Goal: Information Seeking & Learning: Find contact information

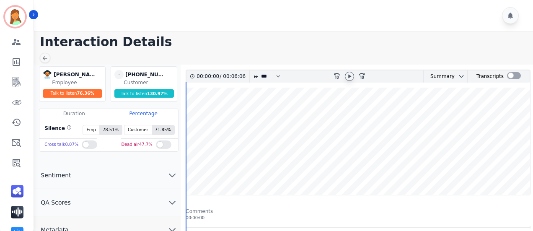
click at [348, 75] on icon at bounding box center [349, 76] width 7 height 7
click at [347, 75] on icon at bounding box center [349, 76] width 7 height 7
click at [349, 78] on icon at bounding box center [349, 76] width 7 height 7
click at [351, 74] on icon at bounding box center [349, 76] width 7 height 7
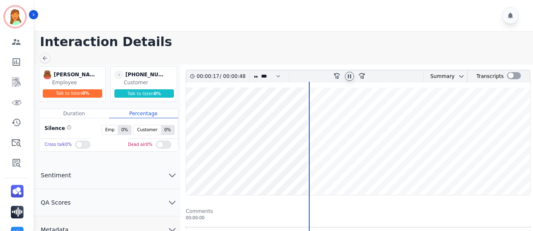
scroll to position [111, 0]
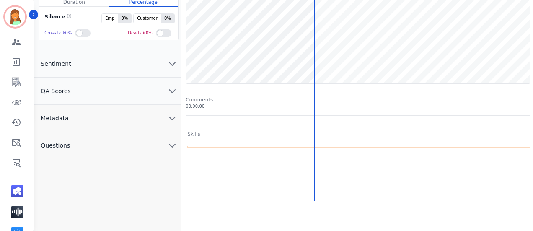
click at [110, 129] on button "Metadata" at bounding box center [107, 118] width 147 height 27
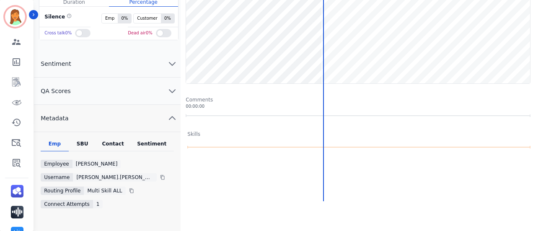
click at [116, 140] on div "Contact" at bounding box center [113, 145] width 34 height 11
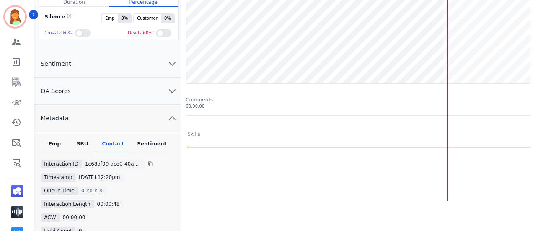
scroll to position [0, 0]
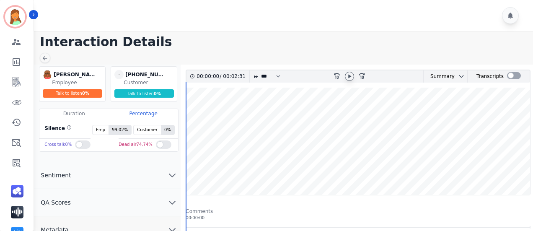
click at [347, 76] on icon at bounding box center [349, 76] width 7 height 7
click at [344, 78] on div at bounding box center [349, 76] width 13 height 12
click at [349, 75] on icon at bounding box center [349, 76] width 3 height 4
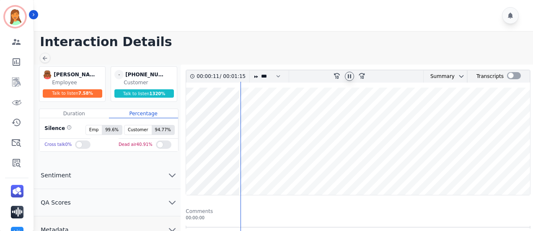
click at [346, 165] on wave at bounding box center [358, 141] width 344 height 107
click at [348, 76] on icon at bounding box center [349, 76] width 7 height 7
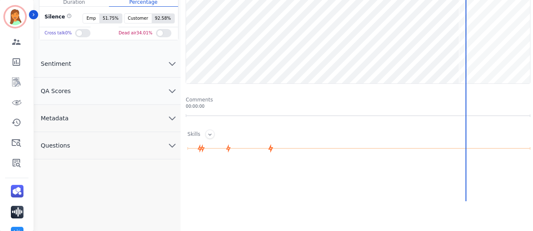
scroll to position [56, 0]
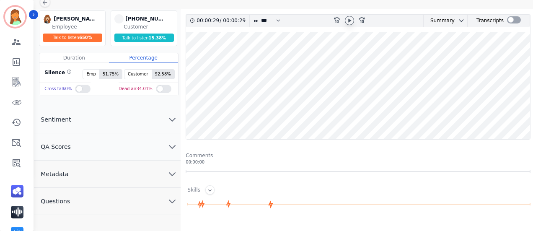
click at [123, 176] on button "Metadata" at bounding box center [107, 173] width 147 height 27
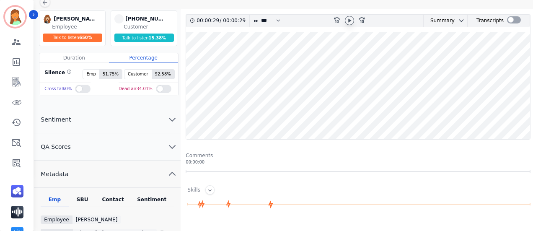
scroll to position [111, 0]
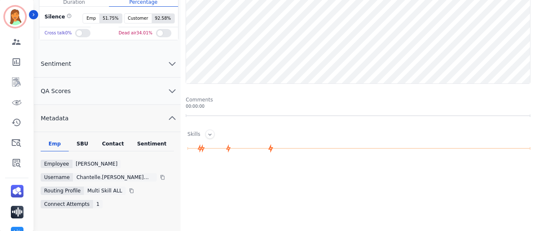
click at [106, 140] on div "Contact" at bounding box center [113, 145] width 34 height 11
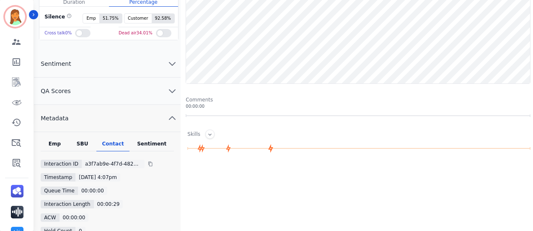
scroll to position [168, 0]
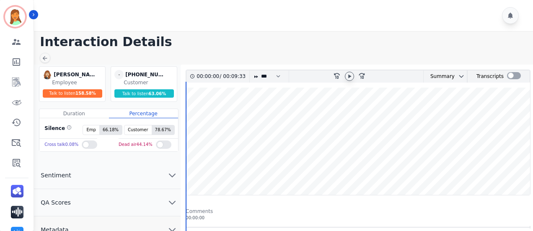
click at [349, 72] on div at bounding box center [349, 76] width 9 height 9
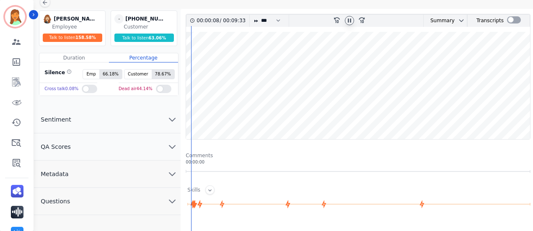
click at [109, 181] on button "Metadata" at bounding box center [107, 173] width 147 height 27
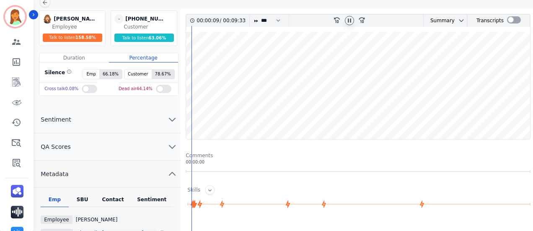
scroll to position [111, 0]
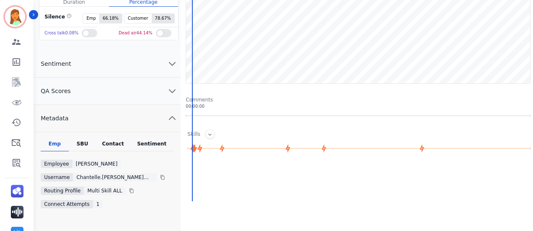
click at [111, 148] on div "Contact" at bounding box center [113, 145] width 34 height 11
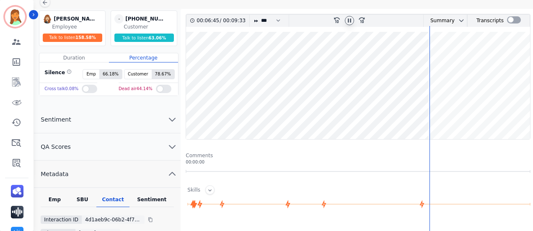
scroll to position [0, 0]
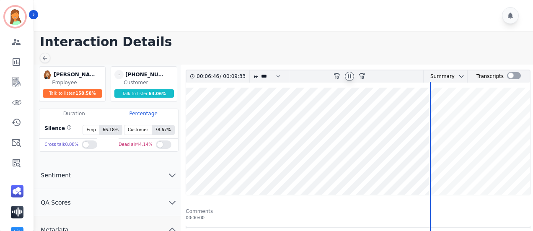
click at [349, 77] on icon at bounding box center [349, 76] width 7 height 7
click at [354, 72] on div at bounding box center [349, 76] width 13 height 12
click at [348, 76] on icon at bounding box center [349, 76] width 7 height 7
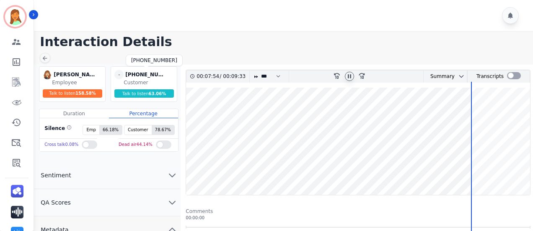
click at [138, 72] on div "+14192318711" at bounding box center [146, 74] width 42 height 9
click at [139, 72] on div "+14192318711" at bounding box center [146, 74] width 42 height 9
click at [140, 73] on div "+14192318711" at bounding box center [146, 74] width 42 height 9
click at [142, 73] on div "+14192318711" at bounding box center [146, 74] width 42 height 9
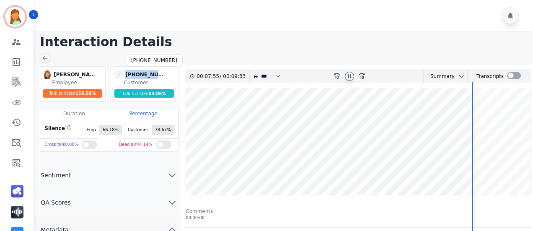
click at [142, 73] on div "+14192318711" at bounding box center [146, 74] width 42 height 9
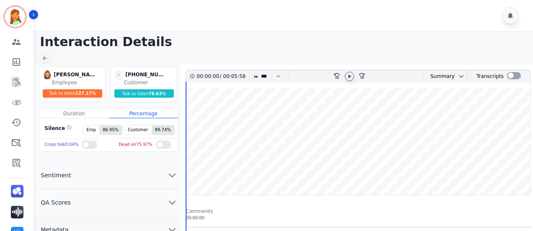
click at [350, 75] on icon at bounding box center [349, 76] width 7 height 7
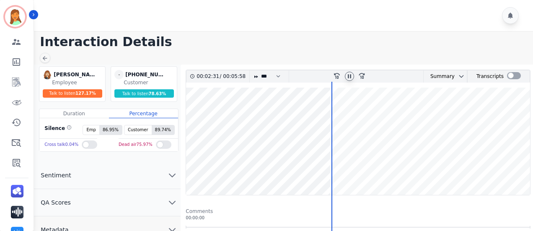
click at [410, 170] on wave at bounding box center [358, 141] width 344 height 107
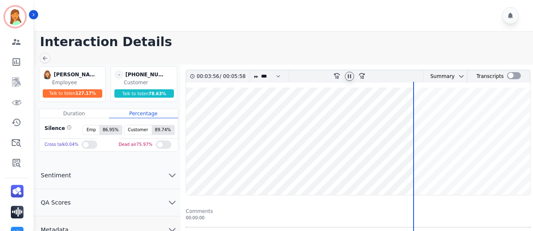
click at [418, 168] on wave at bounding box center [358, 141] width 344 height 107
click at [479, 165] on wave at bounding box center [358, 141] width 344 height 107
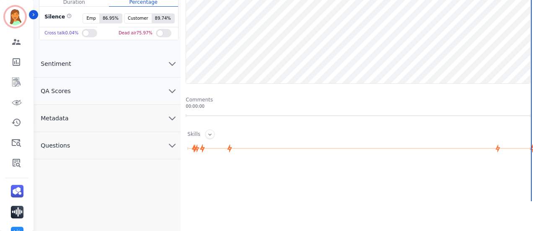
click at [128, 106] on button "Metadata" at bounding box center [107, 118] width 147 height 27
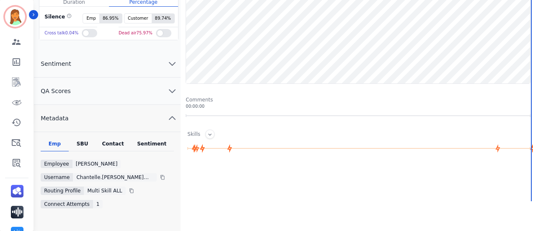
click at [111, 145] on div "Contact" at bounding box center [113, 145] width 34 height 11
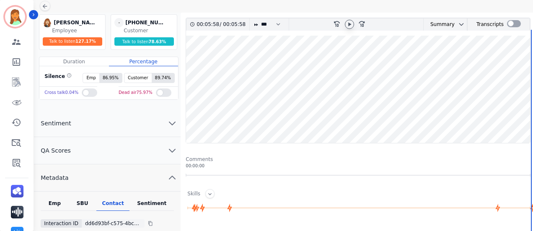
scroll to position [0, 0]
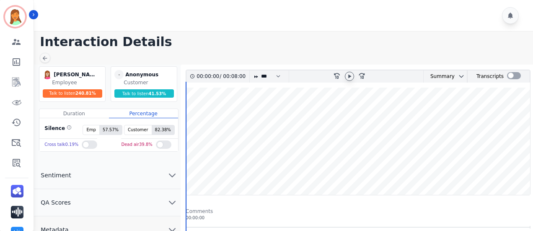
click at [347, 76] on icon at bounding box center [349, 76] width 7 height 7
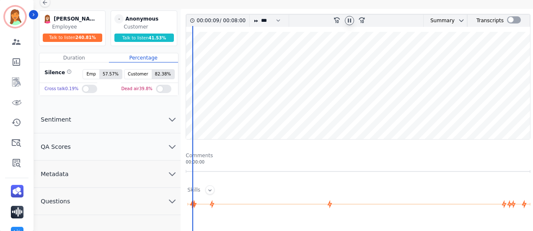
click at [124, 174] on button "Metadata" at bounding box center [107, 173] width 147 height 27
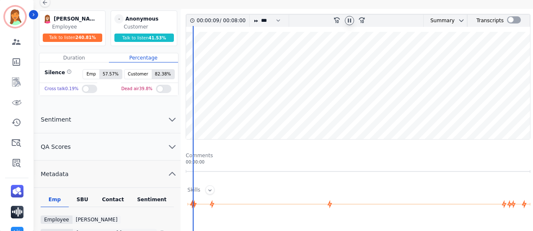
scroll to position [168, 0]
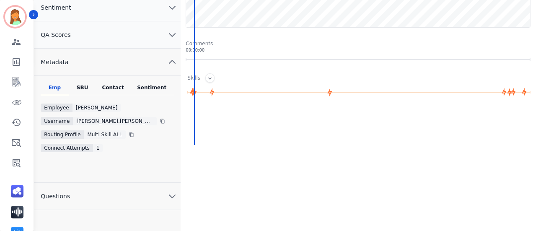
click at [109, 84] on div "Contact" at bounding box center [113, 89] width 34 height 11
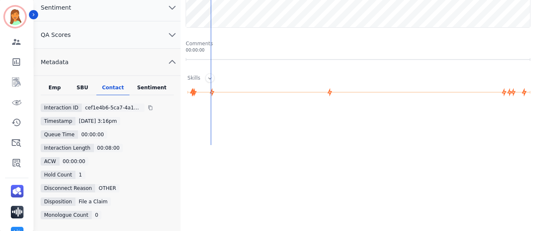
scroll to position [0, 0]
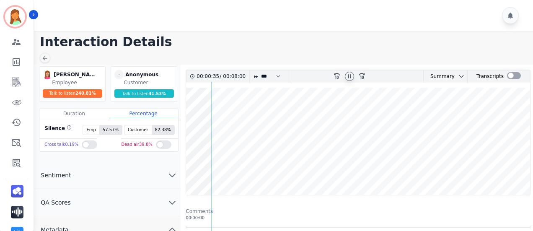
click at [349, 75] on icon at bounding box center [349, 76] width 7 height 7
click at [350, 76] on icon at bounding box center [349, 76] width 3 height 4
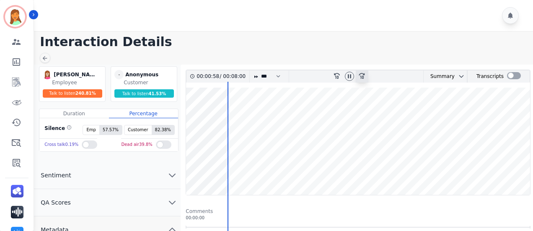
drag, startPoint x: 352, startPoint y: 76, endPoint x: 362, endPoint y: 78, distance: 10.4
click at [353, 75] on div at bounding box center [349, 76] width 9 height 9
click at [347, 80] on div at bounding box center [349, 76] width 13 height 12
click at [349, 75] on icon at bounding box center [349, 76] width 3 height 4
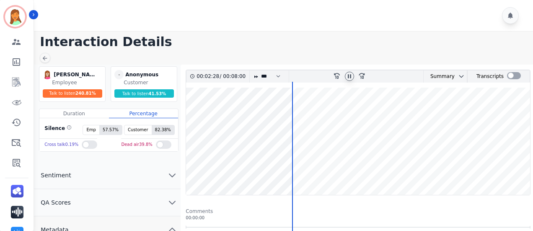
click at [319, 160] on wave at bounding box center [358, 141] width 344 height 107
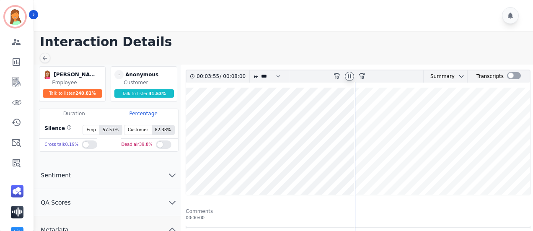
click at [351, 73] on icon at bounding box center [349, 76] width 7 height 7
click at [507, 77] on div at bounding box center [514, 75] width 14 height 7
click at [344, 174] on wave at bounding box center [358, 141] width 344 height 107
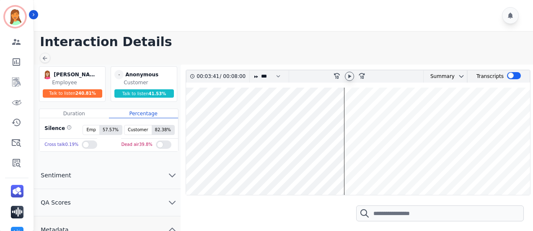
scroll to position [793, 0]
click at [348, 79] on div at bounding box center [349, 76] width 9 height 9
click at [517, 76] on div at bounding box center [514, 75] width 14 height 7
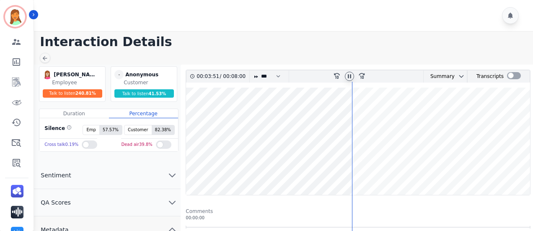
click at [350, 76] on icon at bounding box center [349, 76] width 3 height 4
click at [352, 73] on icon at bounding box center [349, 76] width 7 height 7
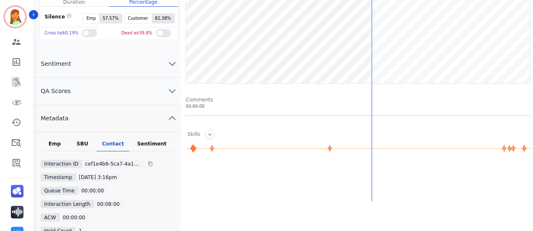
scroll to position [0, 0]
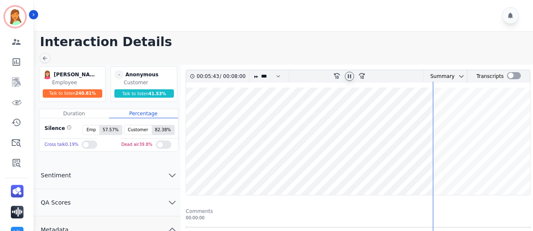
click at [351, 75] on icon at bounding box center [349, 76] width 7 height 7
click at [350, 75] on icon at bounding box center [349, 76] width 3 height 4
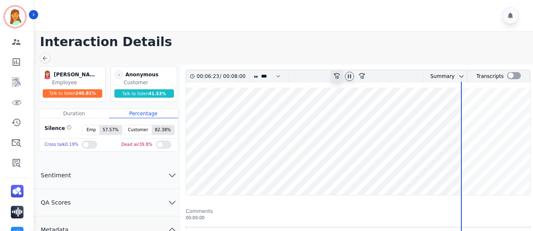
click at [341, 77] on div "rewind-10" at bounding box center [337, 76] width 13 height 12
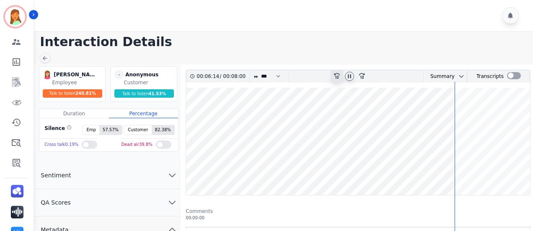
click at [340, 75] on div "rewind-10" at bounding box center [337, 76] width 13 height 12
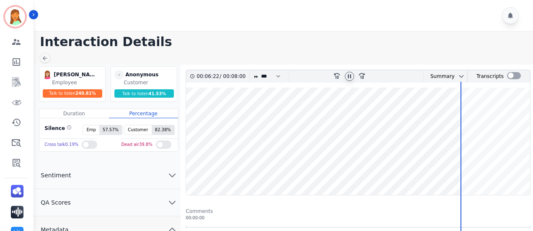
click at [352, 76] on icon at bounding box center [349, 76] width 7 height 7
click at [515, 76] on div at bounding box center [514, 75] width 14 height 7
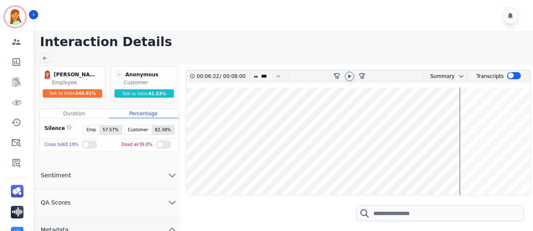
click at [443, 166] on wave at bounding box center [358, 141] width 344 height 107
click at [349, 77] on icon at bounding box center [349, 76] width 7 height 7
click at [454, 167] on wave at bounding box center [358, 141] width 344 height 107
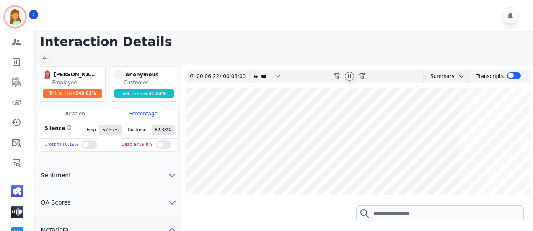
click at [458, 168] on wave at bounding box center [358, 141] width 344 height 107
click at [457, 168] on wave at bounding box center [358, 141] width 344 height 107
drag, startPoint x: 347, startPoint y: 72, endPoint x: 354, endPoint y: 75, distance: 7.6
click at [347, 73] on icon at bounding box center [349, 76] width 7 height 7
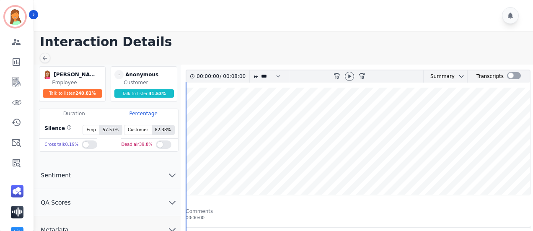
click at [354, 75] on div at bounding box center [349, 76] width 13 height 12
click at [350, 75] on icon at bounding box center [349, 76] width 3 height 4
click at [278, 140] on wave at bounding box center [358, 141] width 344 height 107
click at [200, 153] on wave at bounding box center [358, 141] width 344 height 107
click at [274, 168] on wave at bounding box center [358, 141] width 344 height 107
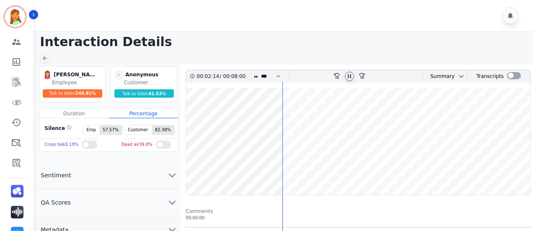
click at [277, 169] on wave at bounding box center [358, 141] width 344 height 107
click at [274, 171] on wave at bounding box center [358, 141] width 344 height 107
click at [352, 74] on icon at bounding box center [349, 76] width 7 height 7
click at [351, 74] on icon at bounding box center [349, 76] width 7 height 7
click at [323, 170] on wave at bounding box center [358, 141] width 344 height 107
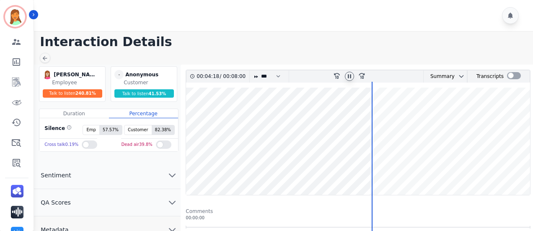
click at [351, 78] on icon at bounding box center [349, 76] width 7 height 7
click at [352, 78] on icon at bounding box center [349, 76] width 7 height 7
click at [350, 76] on icon at bounding box center [349, 76] width 3 height 4
click at [349, 76] on icon at bounding box center [349, 76] width 3 height 4
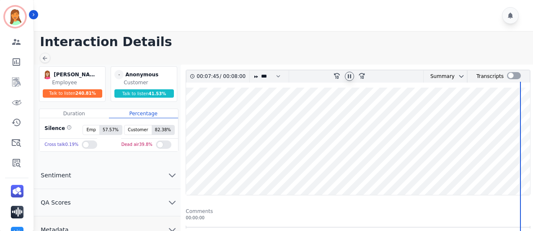
click at [348, 75] on icon at bounding box center [349, 76] width 3 height 4
click at [512, 77] on div at bounding box center [514, 75] width 14 height 7
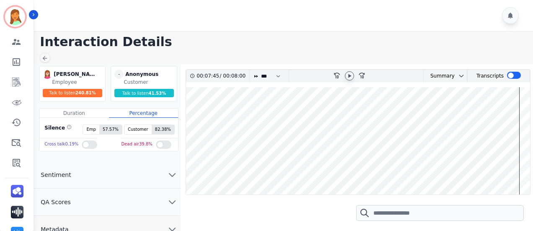
click at [347, 72] on icon at bounding box center [349, 75] width 7 height 7
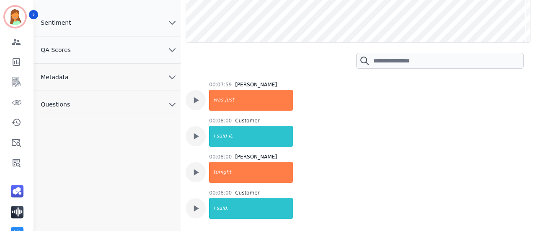
scroll to position [5251, 0]
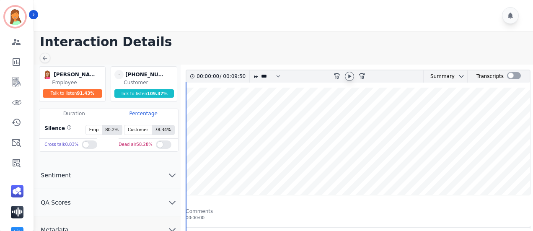
click at [350, 74] on icon at bounding box center [349, 76] width 7 height 7
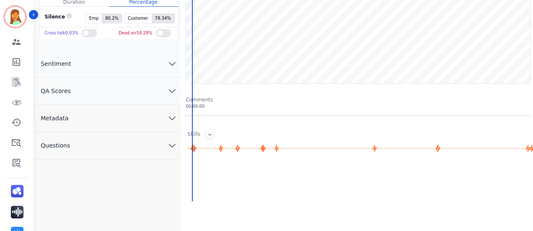
click at [144, 116] on button "Metadata" at bounding box center [107, 118] width 147 height 27
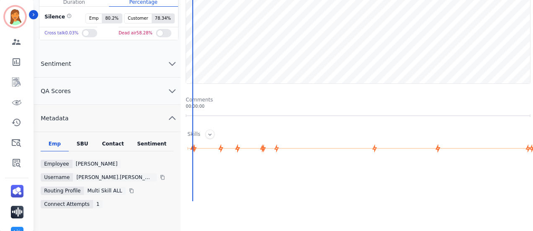
scroll to position [168, 0]
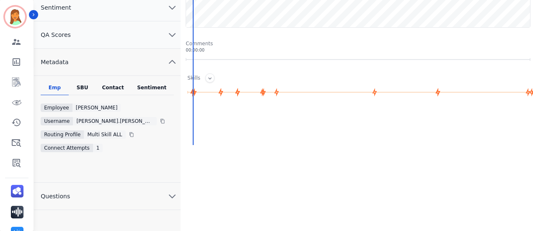
click at [114, 93] on div "Contact" at bounding box center [113, 89] width 34 height 11
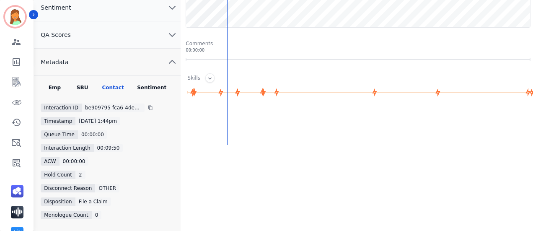
scroll to position [0, 0]
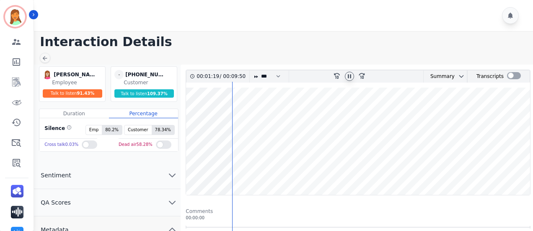
click at [347, 76] on icon at bounding box center [349, 76] width 7 height 7
click at [348, 74] on icon at bounding box center [349, 76] width 7 height 7
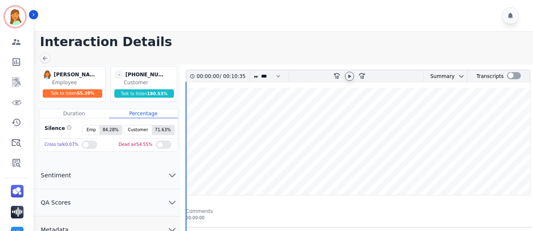
click at [349, 77] on icon at bounding box center [349, 76] width 7 height 7
drag, startPoint x: 351, startPoint y: 78, endPoint x: 354, endPoint y: 74, distance: 5.5
click at [351, 78] on icon at bounding box center [349, 76] width 7 height 7
drag, startPoint x: 353, startPoint y: 73, endPoint x: 348, endPoint y: 44, distance: 29.8
click at [350, 73] on div at bounding box center [349, 76] width 9 height 9
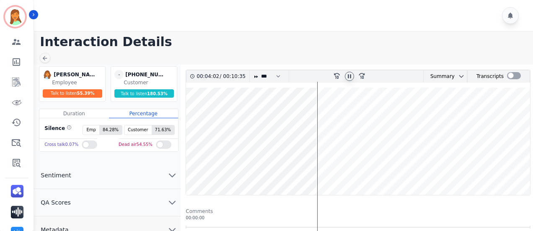
click at [349, 76] on icon at bounding box center [349, 76] width 7 height 7
click at [350, 78] on icon at bounding box center [349, 76] width 7 height 7
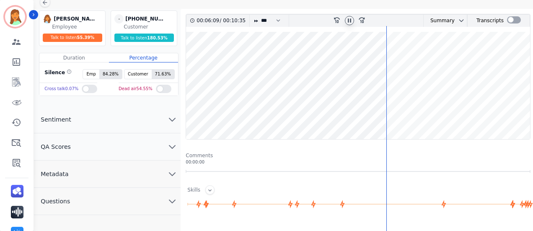
click at [127, 173] on button "Metadata" at bounding box center [107, 173] width 147 height 27
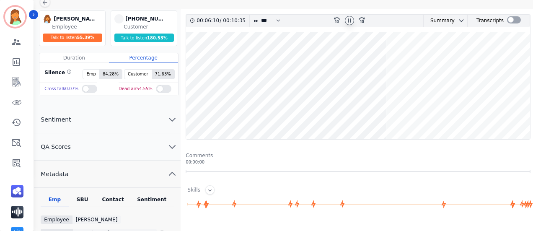
click at [119, 196] on div "Contact" at bounding box center [113, 201] width 34 height 11
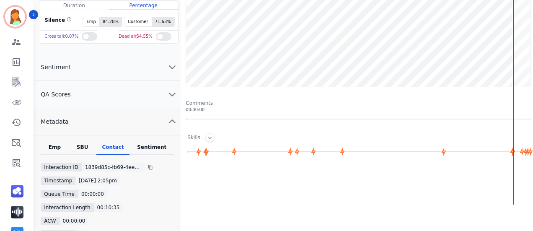
scroll to position [0, 0]
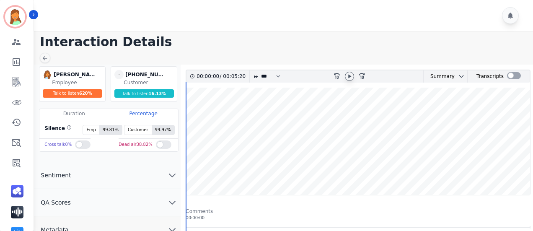
click at [348, 76] on icon at bounding box center [349, 76] width 7 height 7
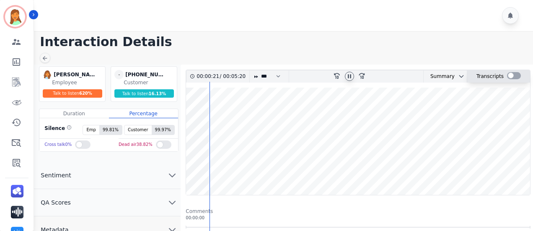
click at [508, 78] on div at bounding box center [514, 75] width 14 height 7
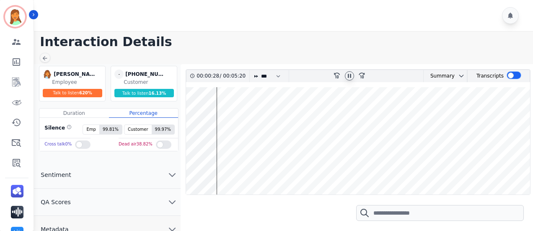
scroll to position [56, 0]
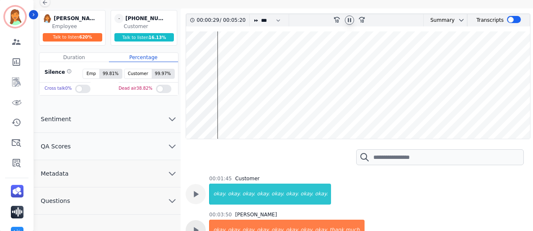
click at [201, 225] on icon at bounding box center [195, 230] width 11 height 11
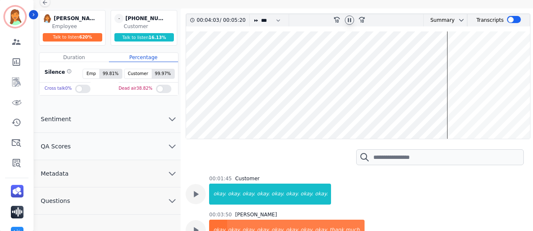
click at [440, 97] on wave at bounding box center [358, 84] width 344 height 107
click at [436, 95] on wave at bounding box center [358, 84] width 344 height 107
click at [432, 94] on wave at bounding box center [358, 84] width 344 height 107
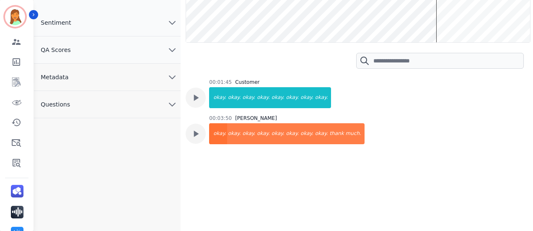
click at [117, 76] on button "Metadata" at bounding box center [107, 77] width 147 height 27
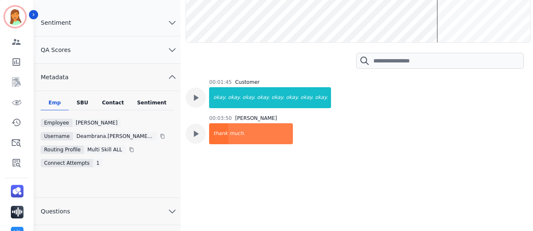
click at [113, 103] on div "Contact" at bounding box center [113, 104] width 34 height 11
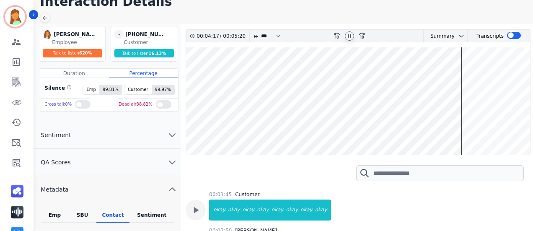
scroll to position [0, 0]
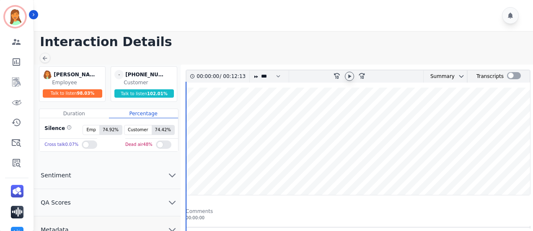
click at [349, 73] on icon at bounding box center [349, 76] width 7 height 7
click at [349, 75] on icon at bounding box center [349, 76] width 7 height 7
drag, startPoint x: 352, startPoint y: 75, endPoint x: 360, endPoint y: 82, distance: 10.7
click at [352, 76] on icon at bounding box center [349, 76] width 7 height 7
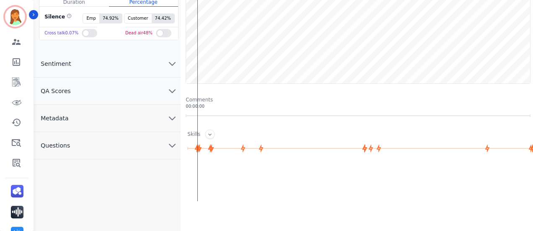
click at [133, 142] on button "Questions" at bounding box center [107, 145] width 147 height 27
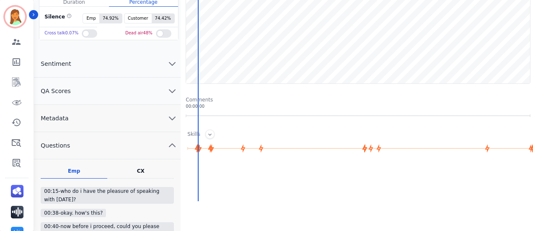
click at [107, 112] on button "Metadata" at bounding box center [107, 118] width 147 height 27
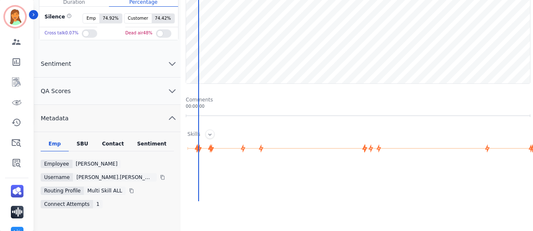
click at [110, 144] on div "Contact" at bounding box center [113, 145] width 34 height 11
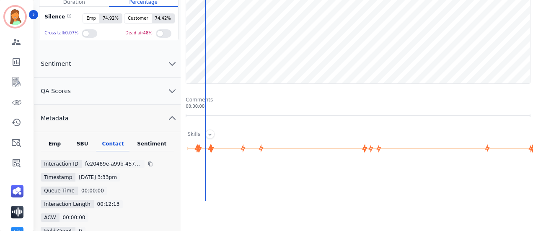
scroll to position [168, 0]
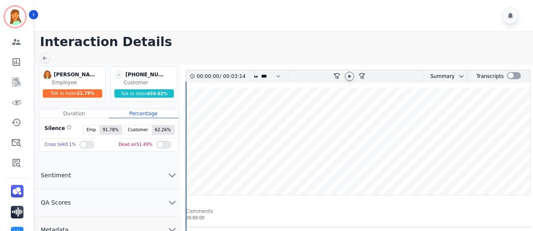
click at [350, 75] on icon at bounding box center [349, 76] width 3 height 4
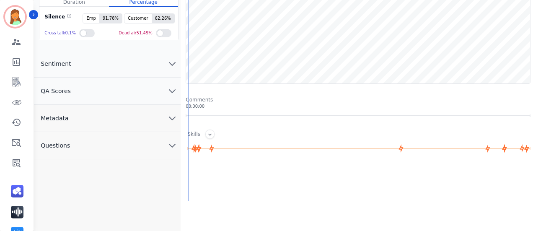
click at [113, 113] on button "Metadata" at bounding box center [107, 118] width 147 height 27
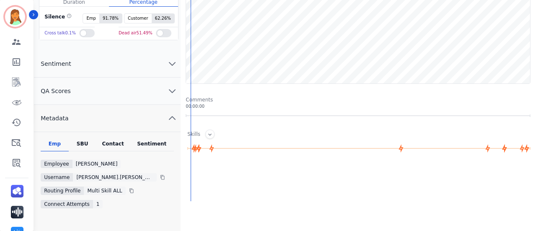
click at [121, 145] on div "Contact" at bounding box center [113, 145] width 34 height 11
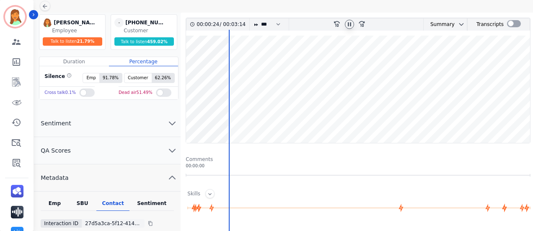
scroll to position [0, 0]
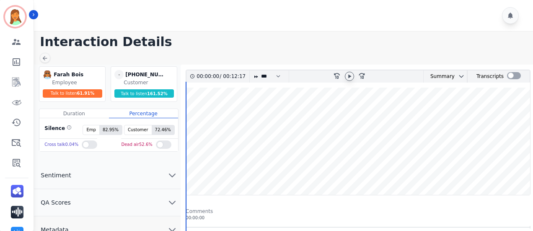
click at [349, 75] on icon at bounding box center [349, 76] width 3 height 4
click at [354, 77] on div at bounding box center [349, 76] width 9 height 9
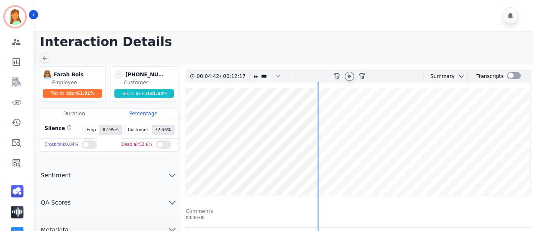
click at [347, 77] on icon at bounding box center [349, 76] width 7 height 7
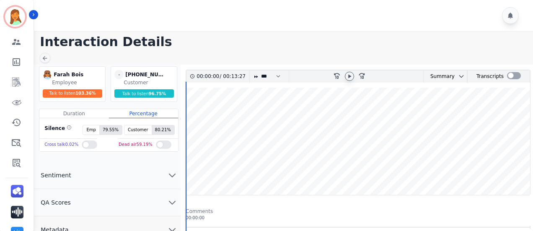
click at [350, 77] on icon at bounding box center [349, 76] width 7 height 7
click at [352, 73] on icon at bounding box center [349, 76] width 7 height 7
click at [349, 78] on icon at bounding box center [349, 76] width 7 height 7
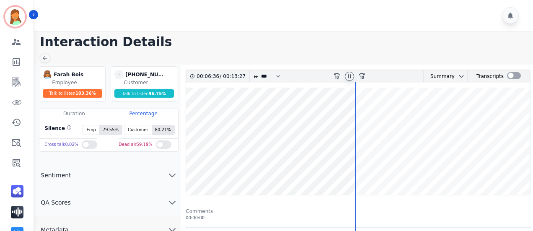
click at [389, 172] on wave at bounding box center [358, 141] width 344 height 107
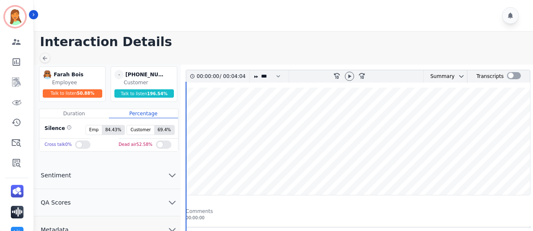
click at [353, 70] on div "00:00:00 / 00:04:04 * * * **** * *** * **** rewind-10 fast-forward-10 Summary A…" at bounding box center [358, 76] width 344 height 13
click at [350, 74] on icon at bounding box center [349, 76] width 7 height 7
